Goal: Information Seeking & Learning: Learn about a topic

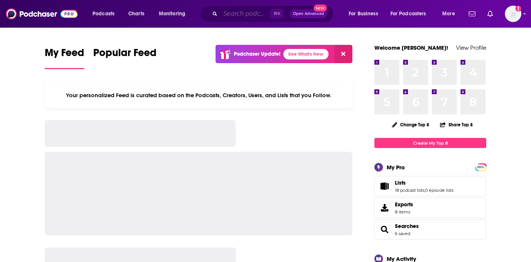
click at [233, 14] on input "Search podcasts, credits, & more..." at bounding box center [246, 14] width 50 height 12
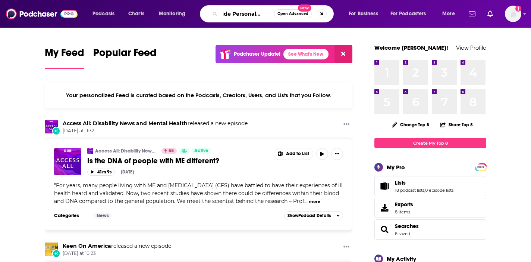
scroll to position [0, 15]
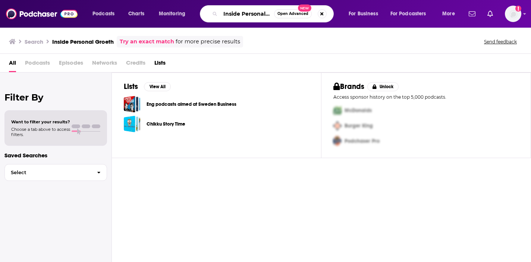
click at [260, 16] on input "Inside Personal Groeth" at bounding box center [248, 14] width 54 height 12
click at [269, 15] on input "Inside Personal Groeth" at bounding box center [248, 14] width 54 height 12
type input "Inside [MEDICAL_DATA]"
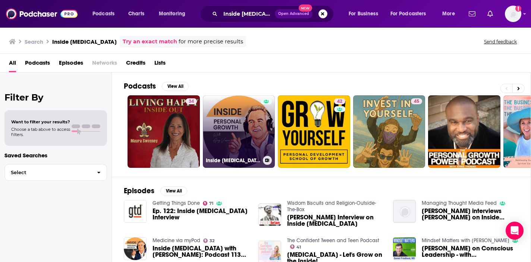
click at [239, 128] on link "Inside [MEDICAL_DATA] with [PERSON_NAME]" at bounding box center [239, 131] width 72 height 72
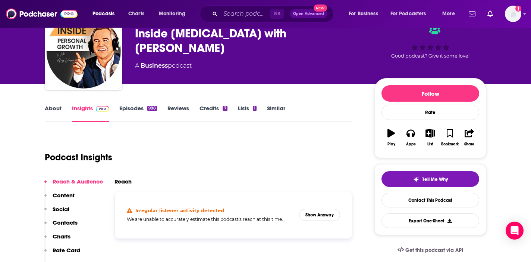
scroll to position [38, 0]
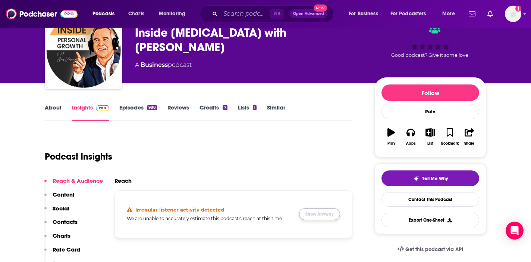
click at [310, 212] on button "Show Anyway" at bounding box center [319, 214] width 41 height 12
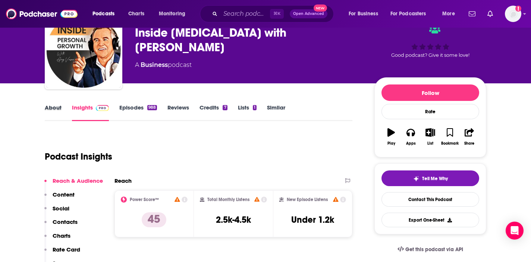
click at [61, 105] on div "About" at bounding box center [58, 112] width 27 height 17
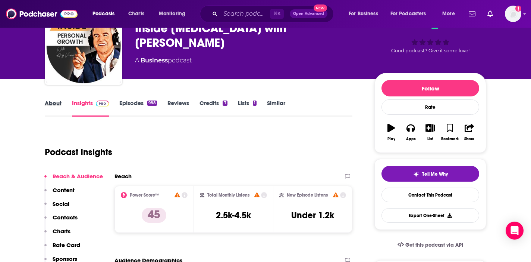
scroll to position [43, 0]
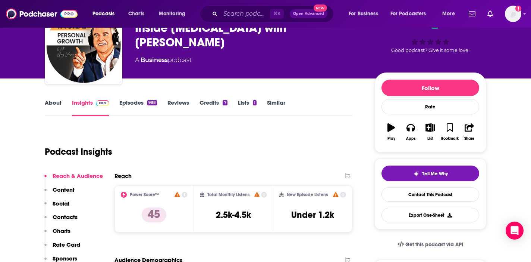
click at [54, 100] on link "About" at bounding box center [53, 107] width 17 height 17
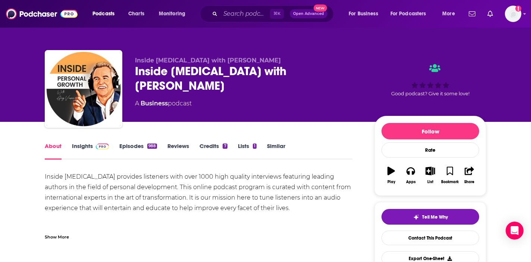
click at [51, 237] on div "Show More" at bounding box center [57, 235] width 24 height 7
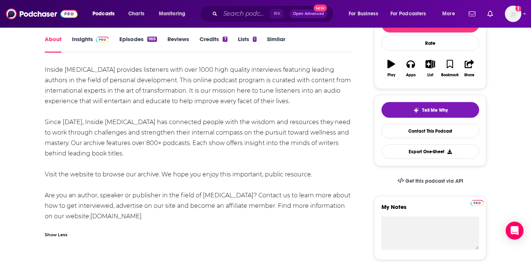
scroll to position [93, 0]
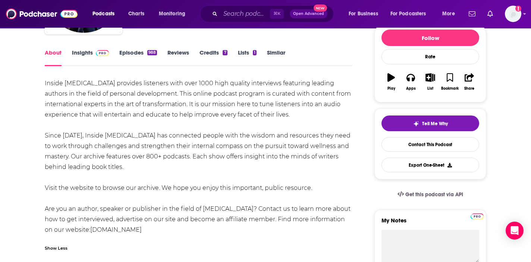
drag, startPoint x: 189, startPoint y: 203, endPoint x: 44, endPoint y: 82, distance: 188.6
copy div "Inside [MEDICAL_DATA] provides listeners with over 1000 high quality interviews…"
